Goal: Task Accomplishment & Management: Use online tool/utility

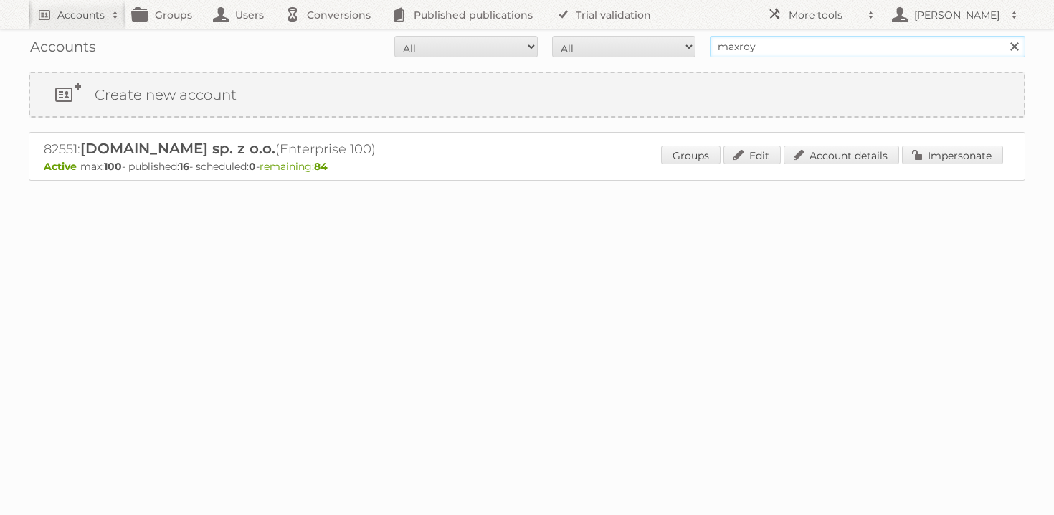
click at [782, 49] on input "maxroy" at bounding box center [867, 47] width 315 height 22
type input "rusta"
click at [1003, 36] on input "Search" at bounding box center [1014, 47] width 22 height 22
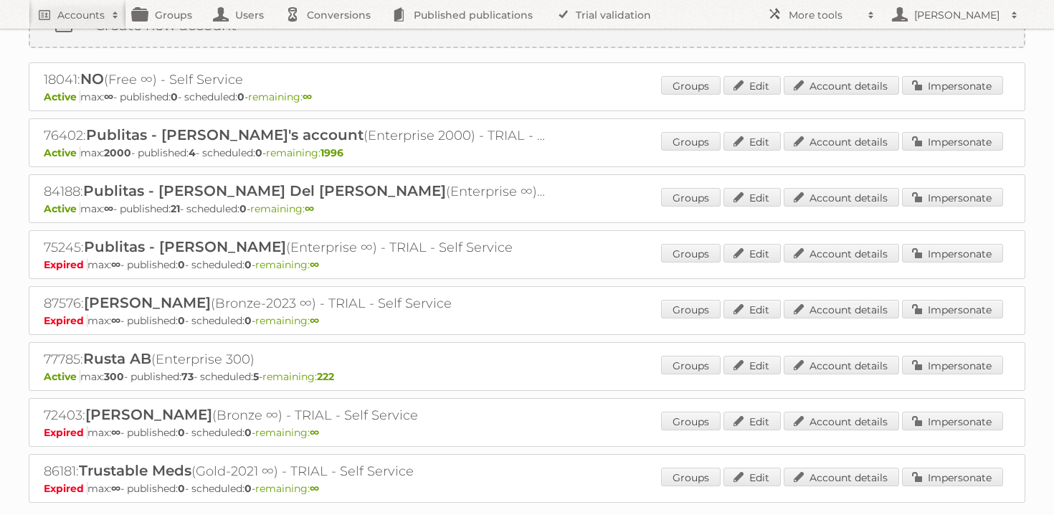
scroll to position [87, 0]
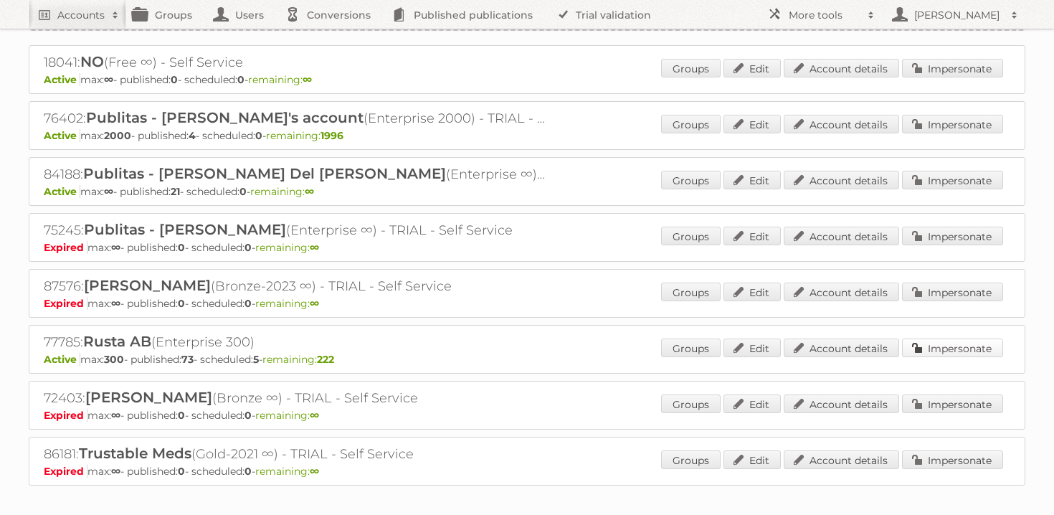
click at [937, 339] on link "Impersonate" at bounding box center [952, 347] width 101 height 19
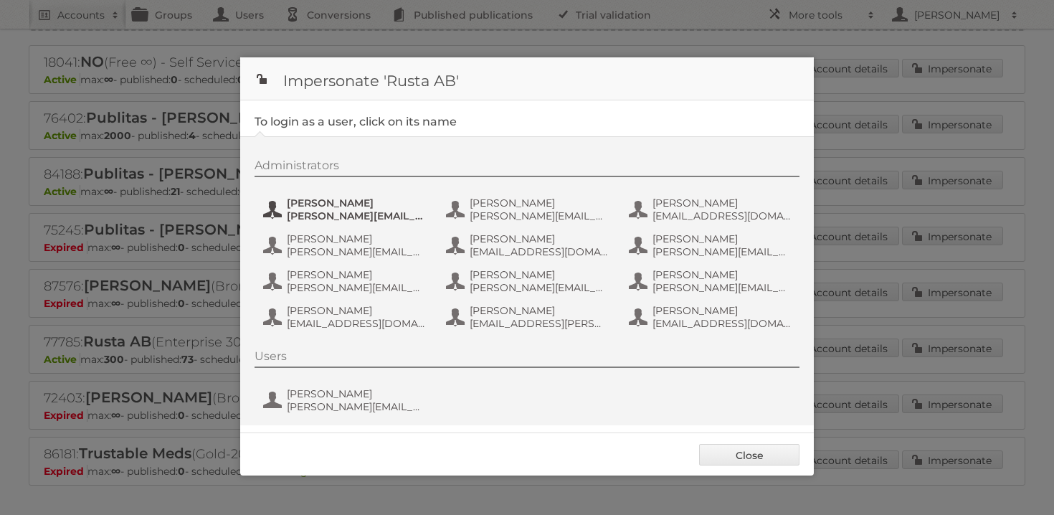
click at [315, 204] on span "[PERSON_NAME]" at bounding box center [356, 202] width 139 height 13
